Goal: Task Accomplishment & Management: Use online tool/utility

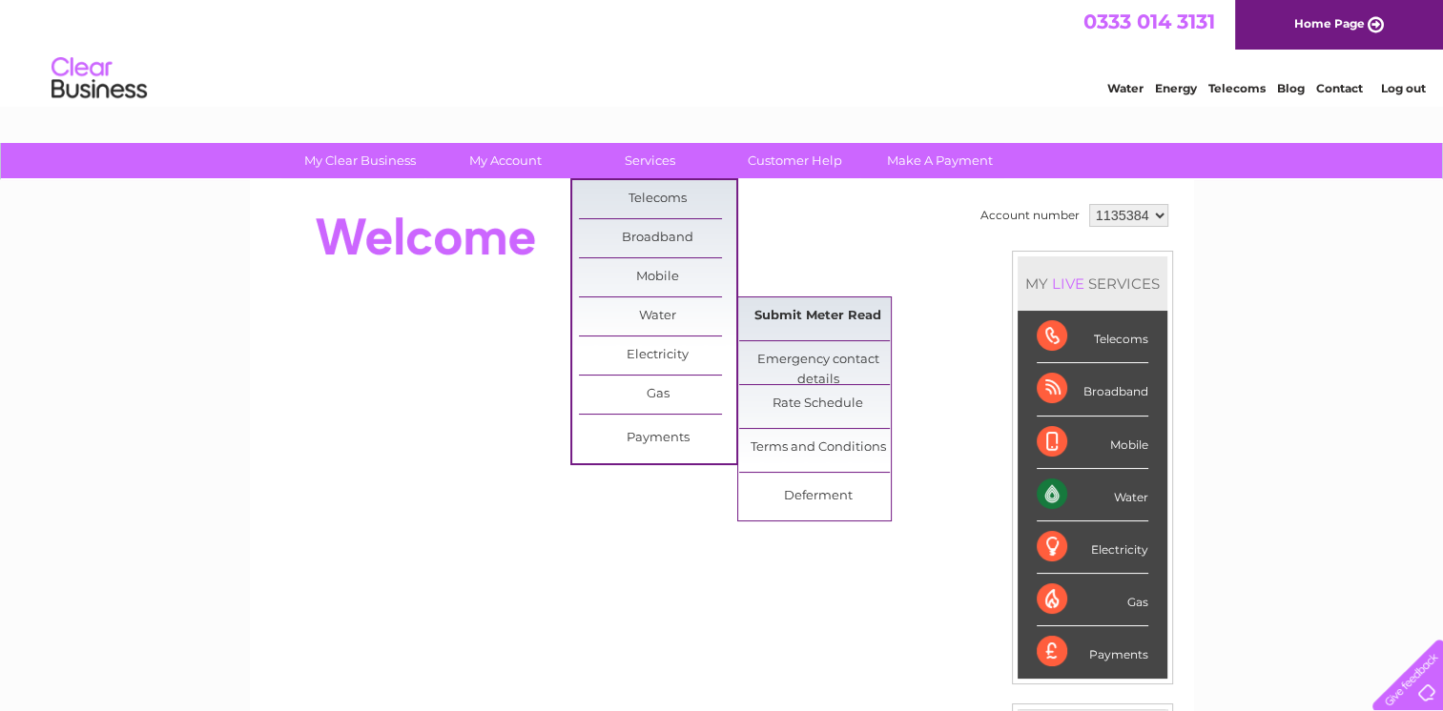
click at [814, 319] on link "Submit Meter Read" at bounding box center [817, 317] width 157 height 38
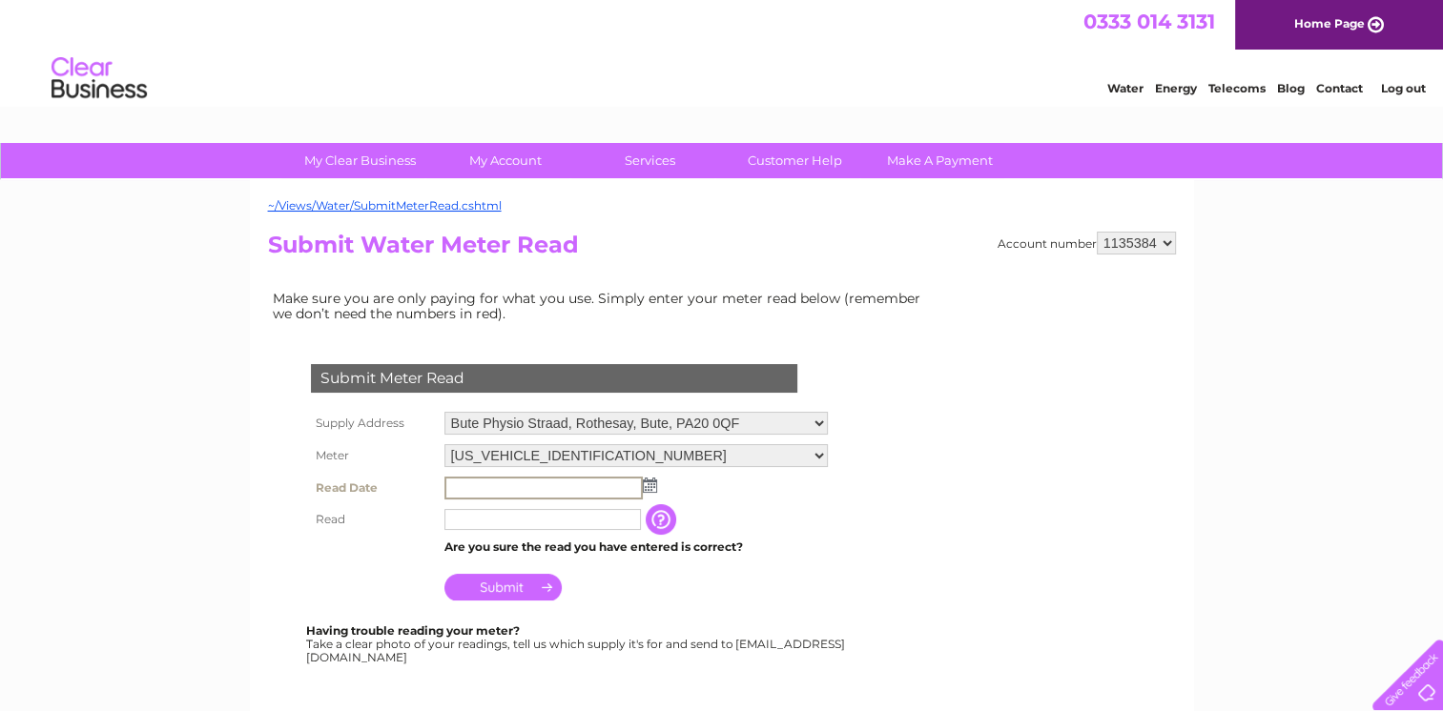
click at [482, 490] on input "text" at bounding box center [543, 488] width 198 height 23
click at [645, 483] on img at bounding box center [648, 484] width 14 height 15
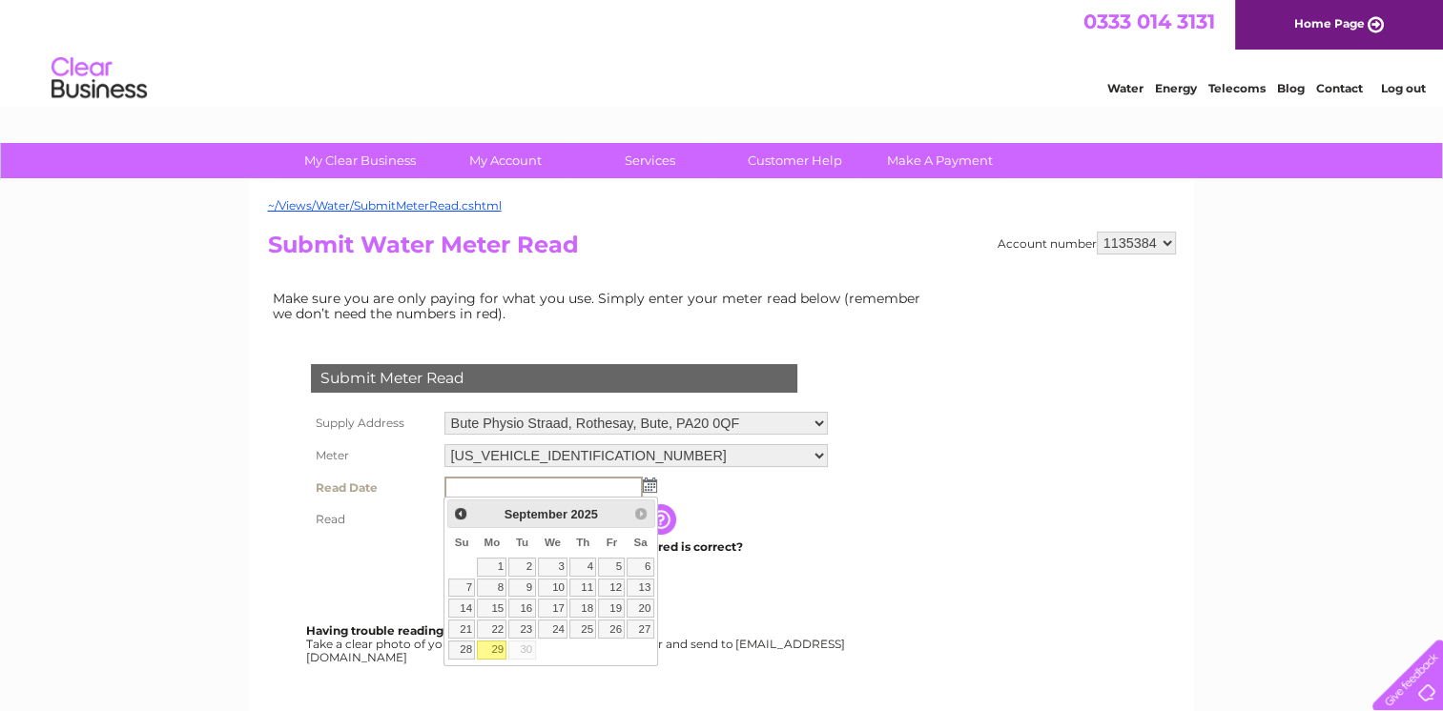
click at [488, 647] on link "29" at bounding box center [492, 650] width 30 height 19
type input "[DATE]"
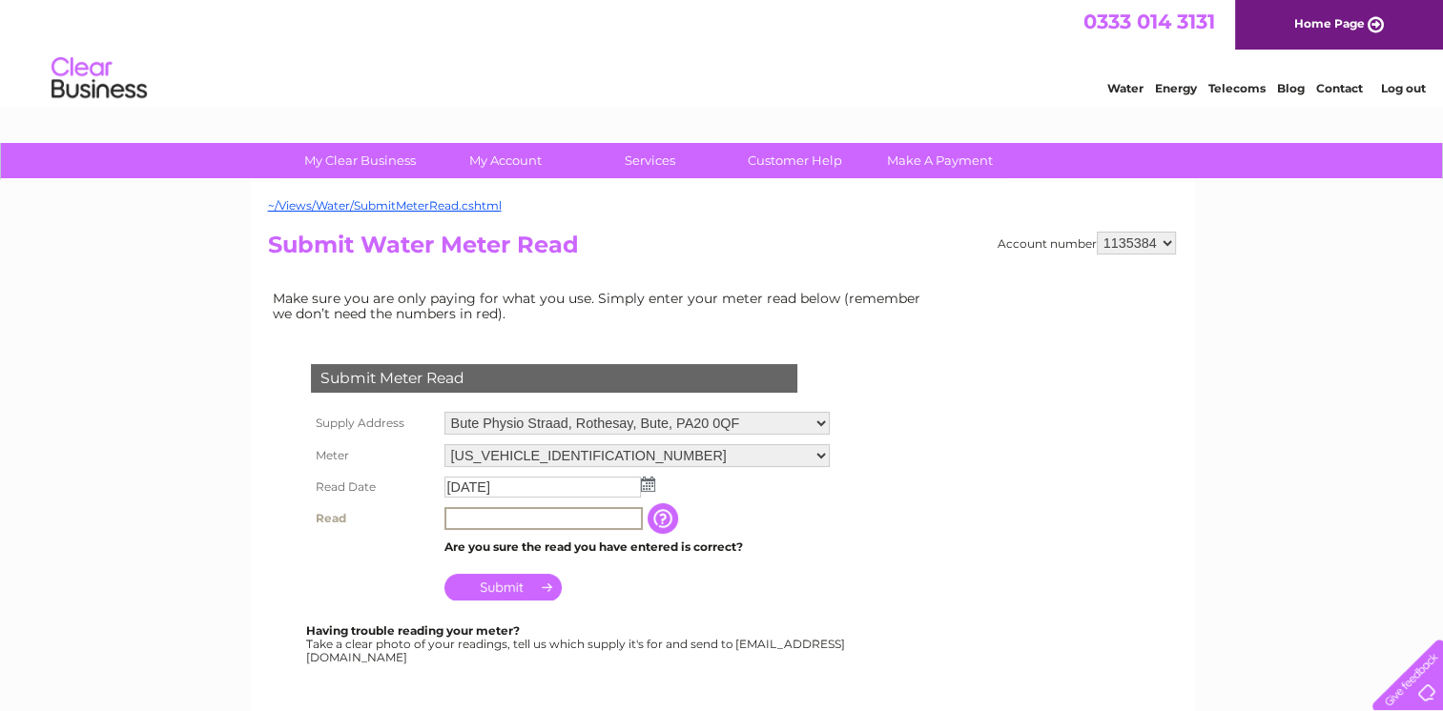
click at [462, 526] on input "text" at bounding box center [543, 518] width 198 height 23
type input "0"
click at [477, 585] on input "Submit" at bounding box center [502, 585] width 117 height 27
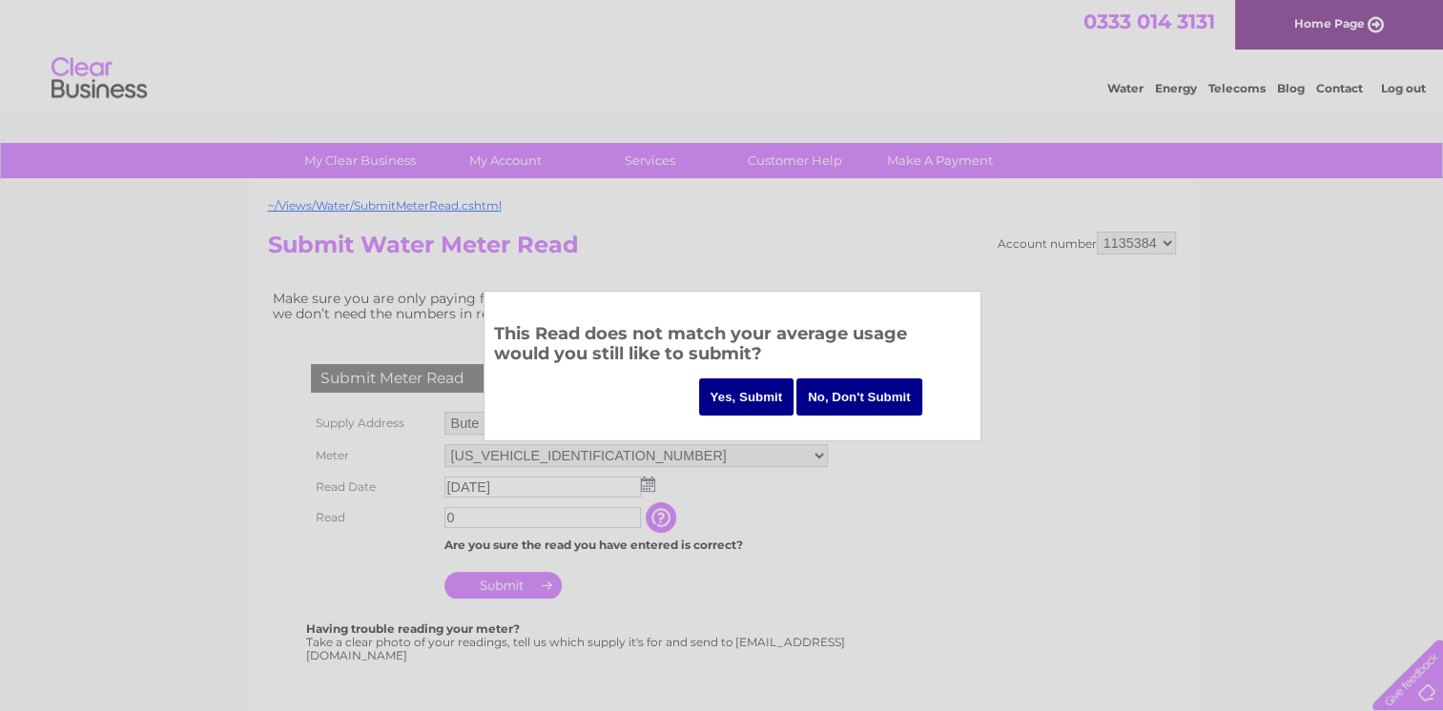
click at [754, 407] on input "Yes, Submit" at bounding box center [746, 397] width 95 height 37
